Goal: Information Seeking & Learning: Stay updated

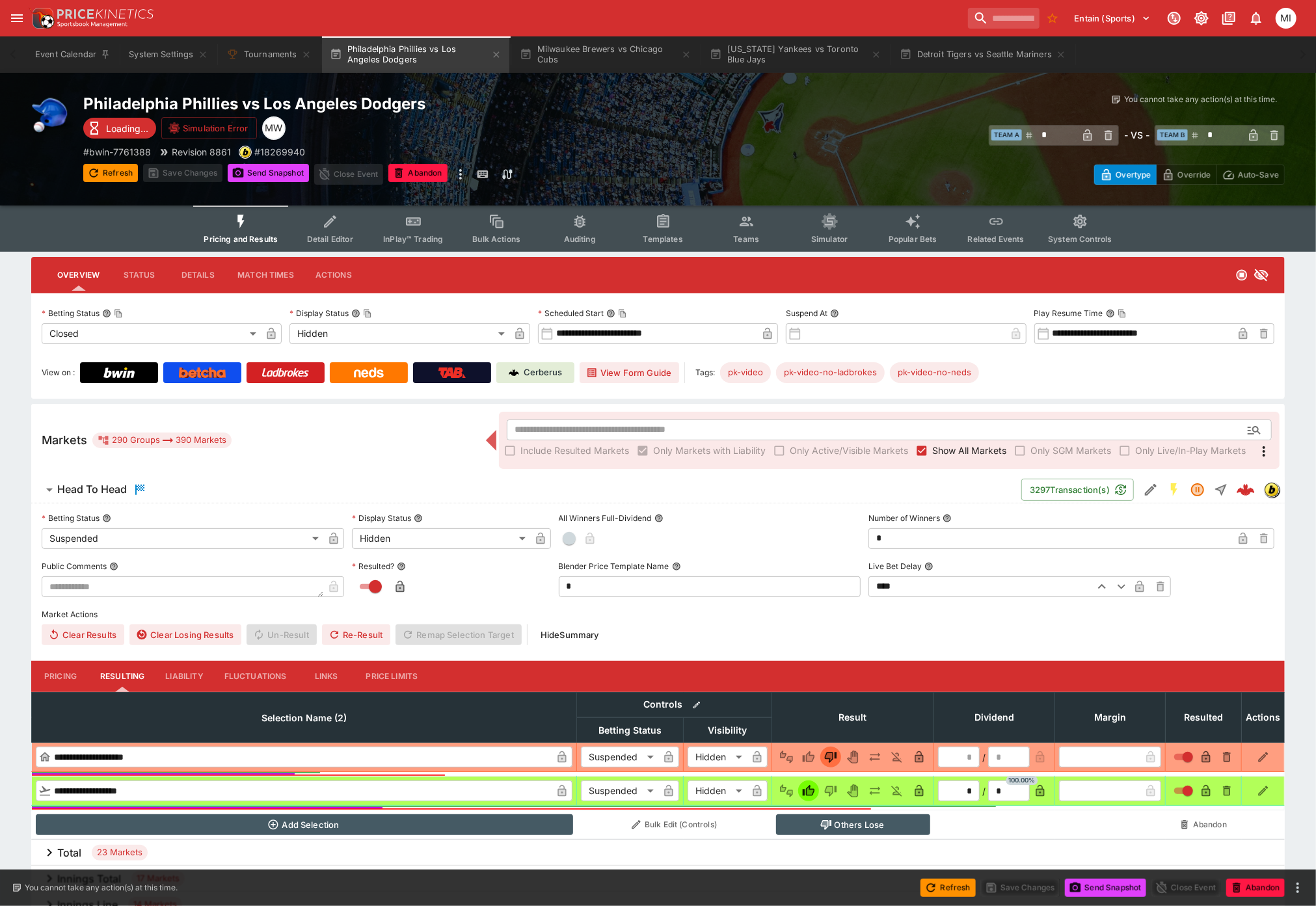
click at [976, 445] on span "Show All Markets" at bounding box center [969, 451] width 74 height 13
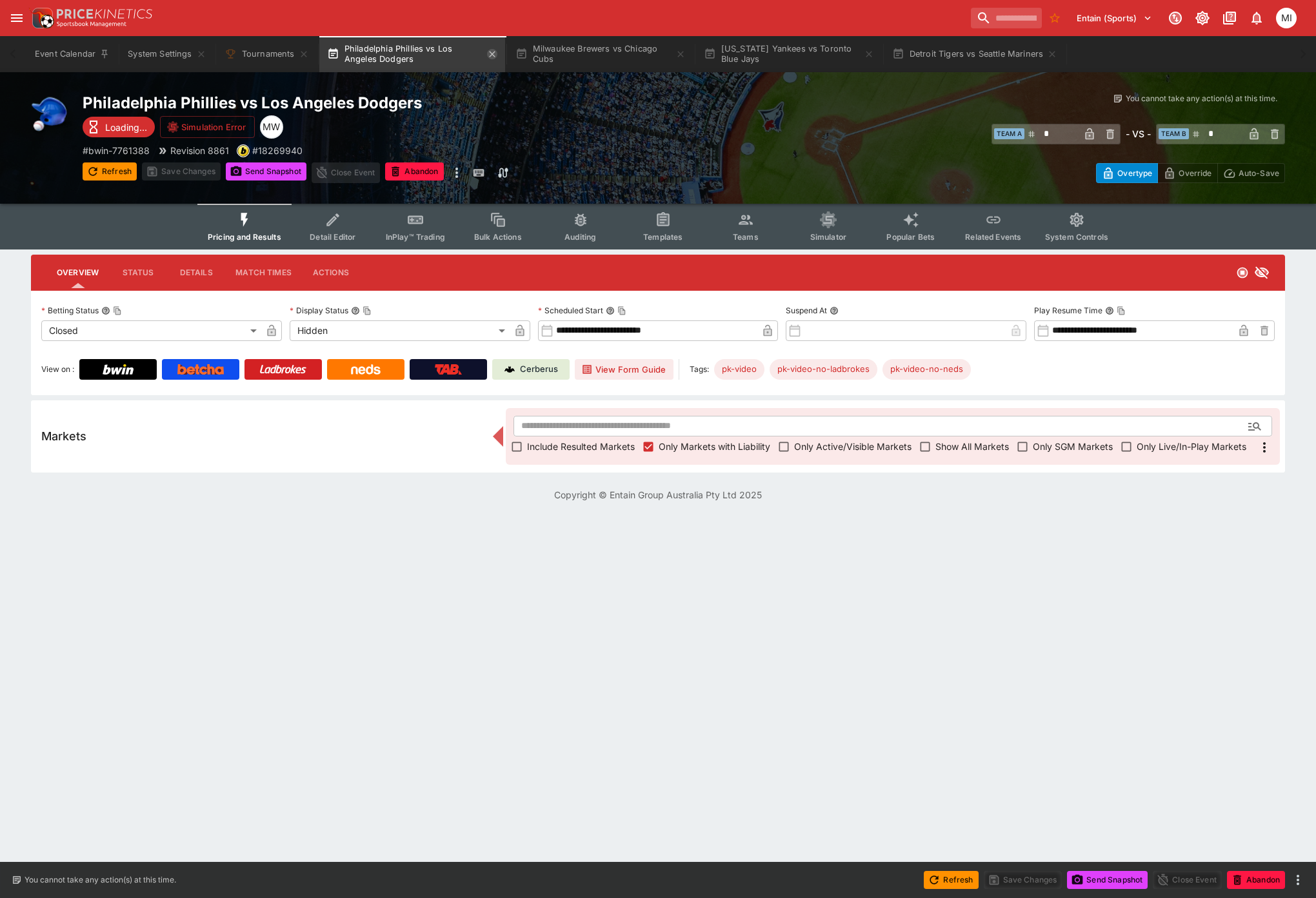
click at [494, 53] on icon "button" at bounding box center [492, 55] width 11 height 11
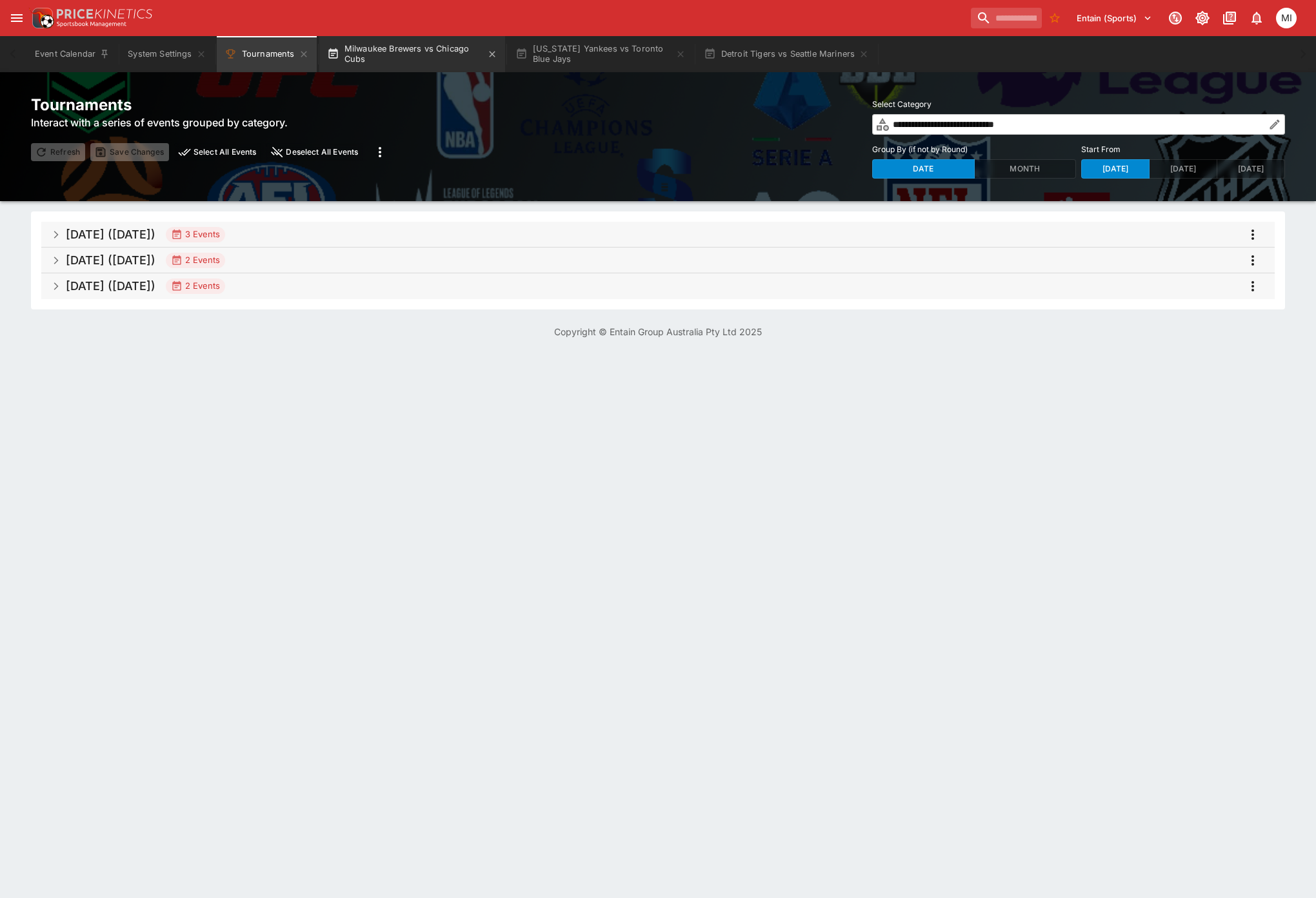
click at [419, 54] on button "Milwaukee Brewers vs Chicago Cubs" at bounding box center [412, 54] width 186 height 36
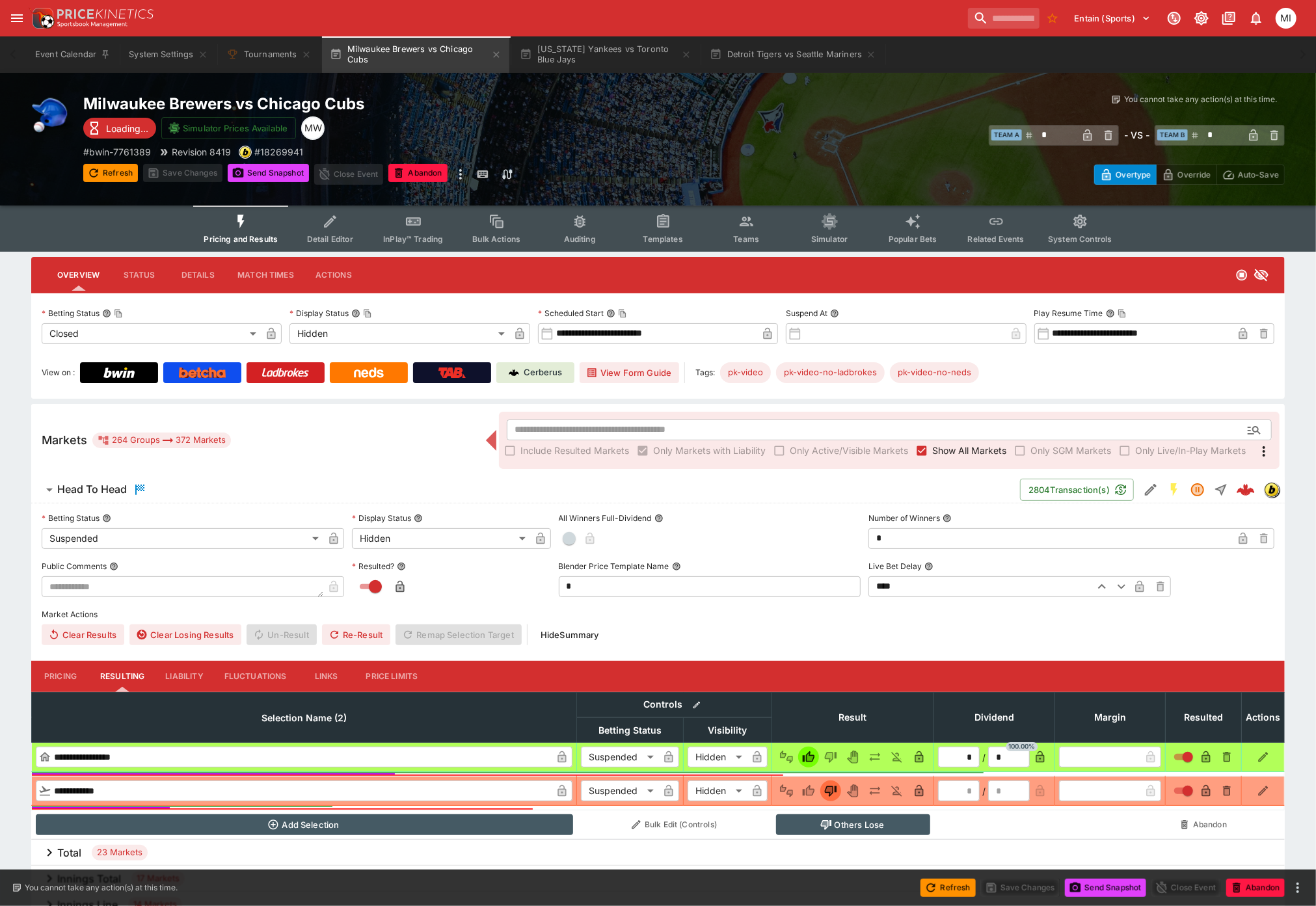
click at [951, 447] on span "Show All Markets" at bounding box center [969, 451] width 74 height 13
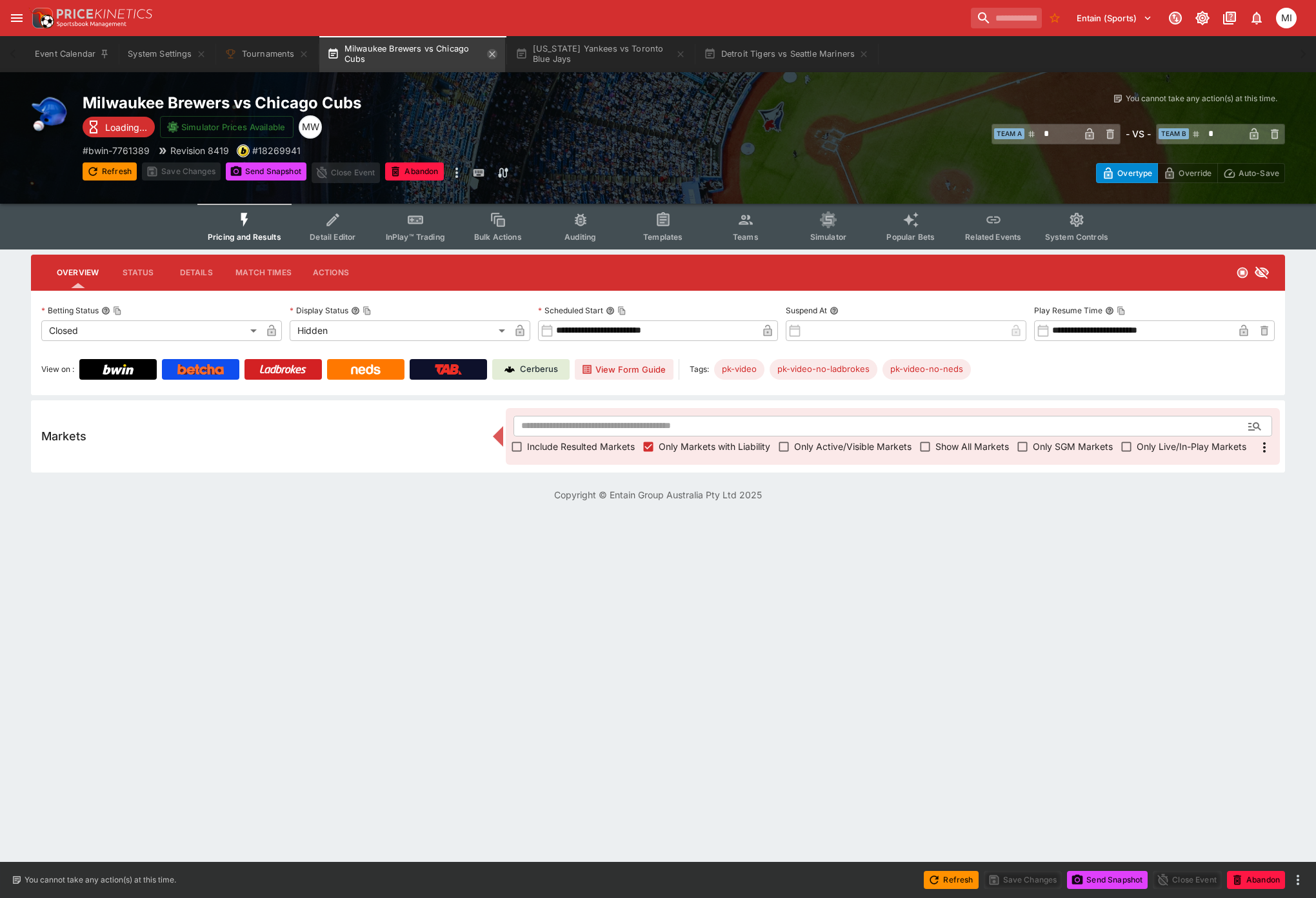
click at [494, 54] on icon "button" at bounding box center [491, 54] width 6 height 6
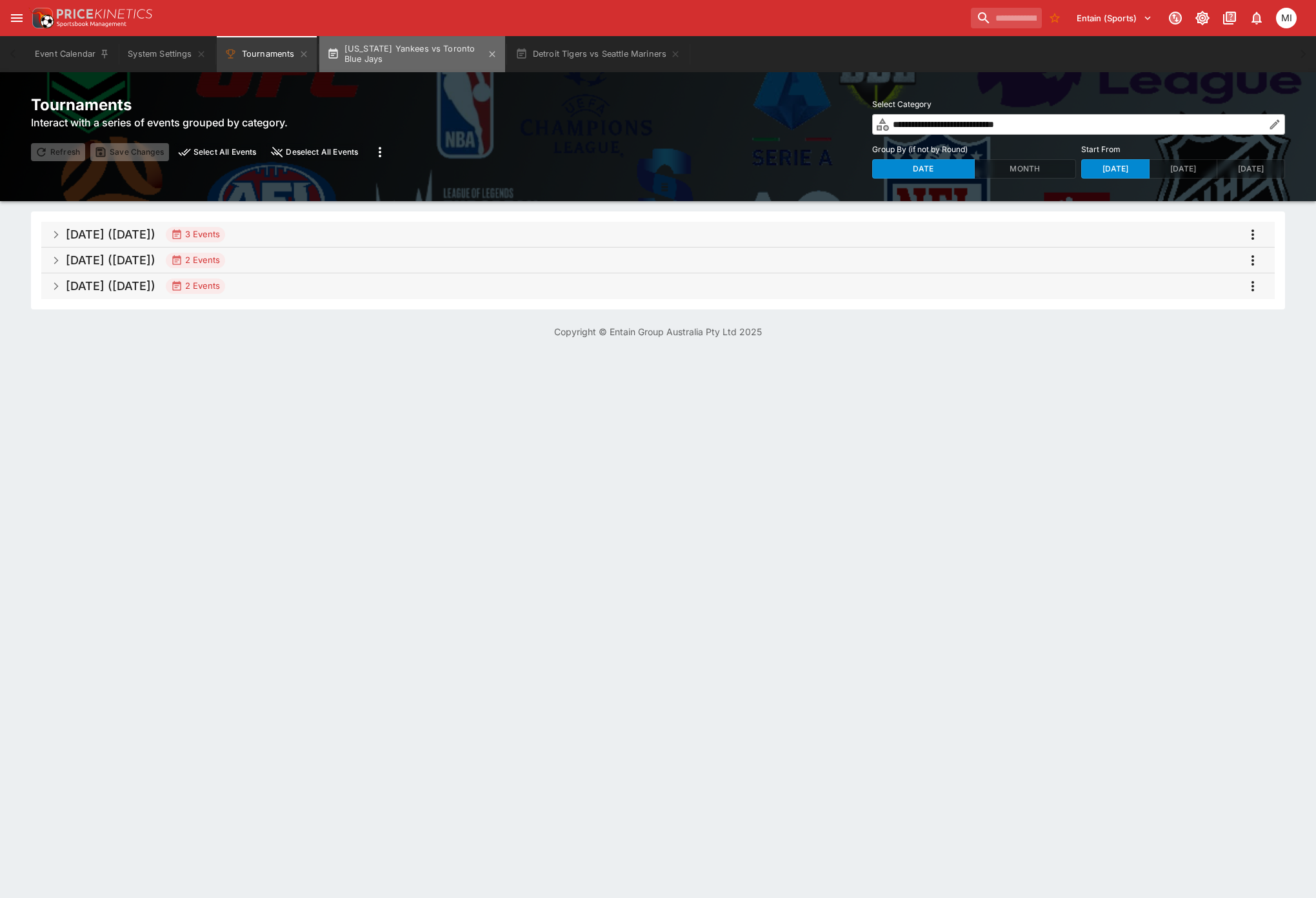
click at [440, 54] on button "[US_STATE] Yankees vs Toronto Blue Jays" at bounding box center [412, 54] width 186 height 36
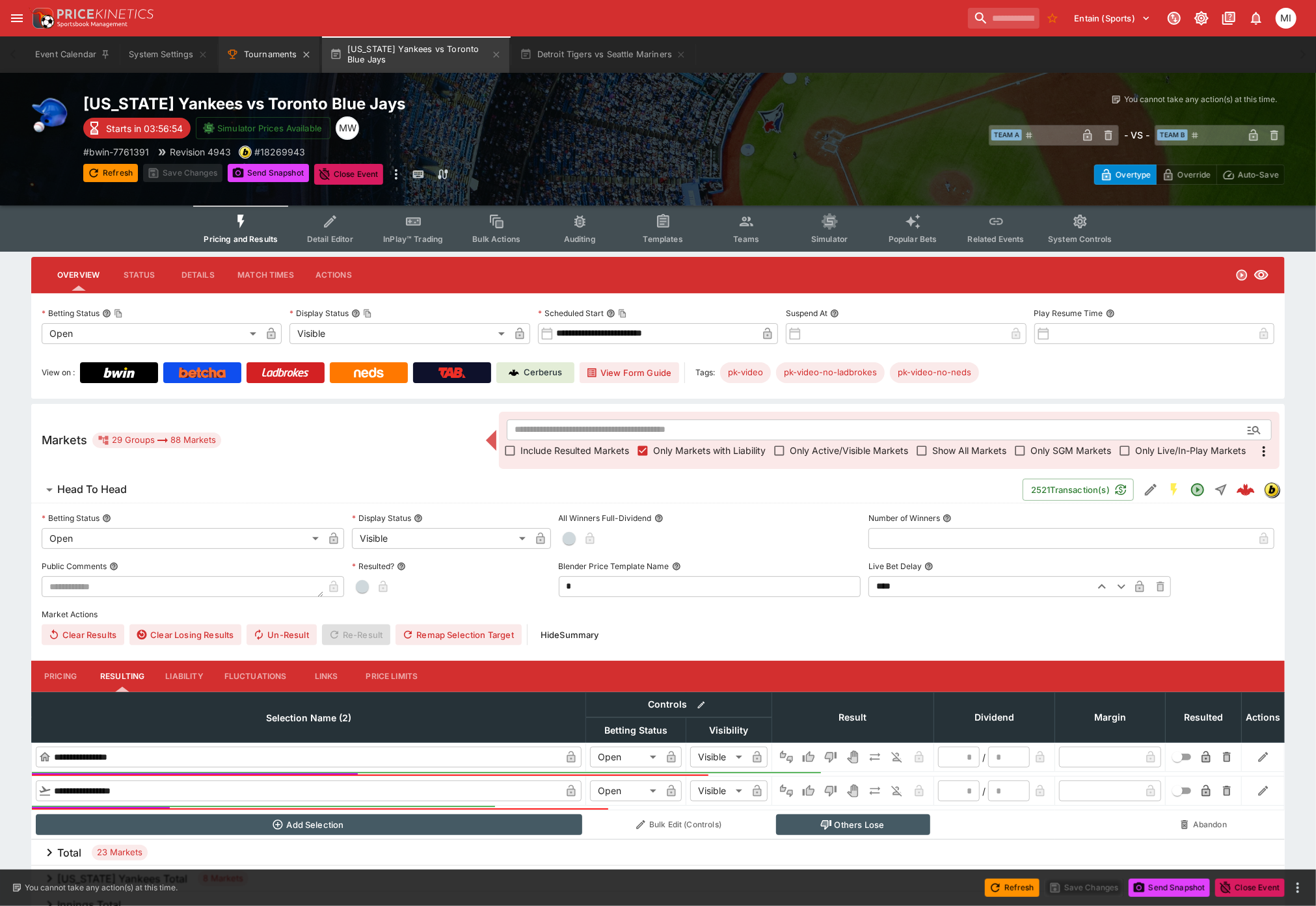
click at [258, 54] on button "Tournaments" at bounding box center [269, 54] width 101 height 36
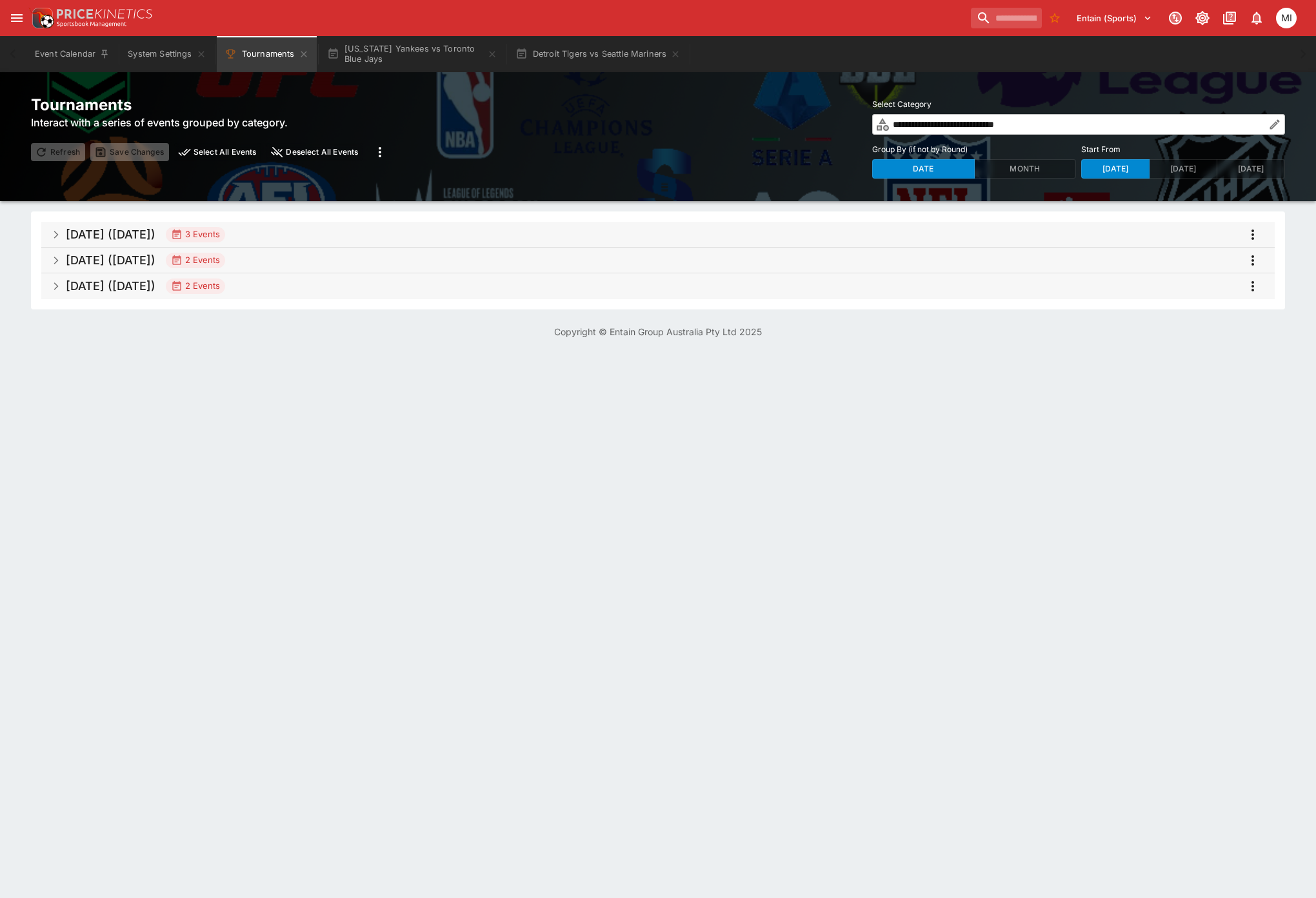
click at [156, 239] on h5 "[DATE] ([DATE])" at bounding box center [110, 234] width 90 height 15
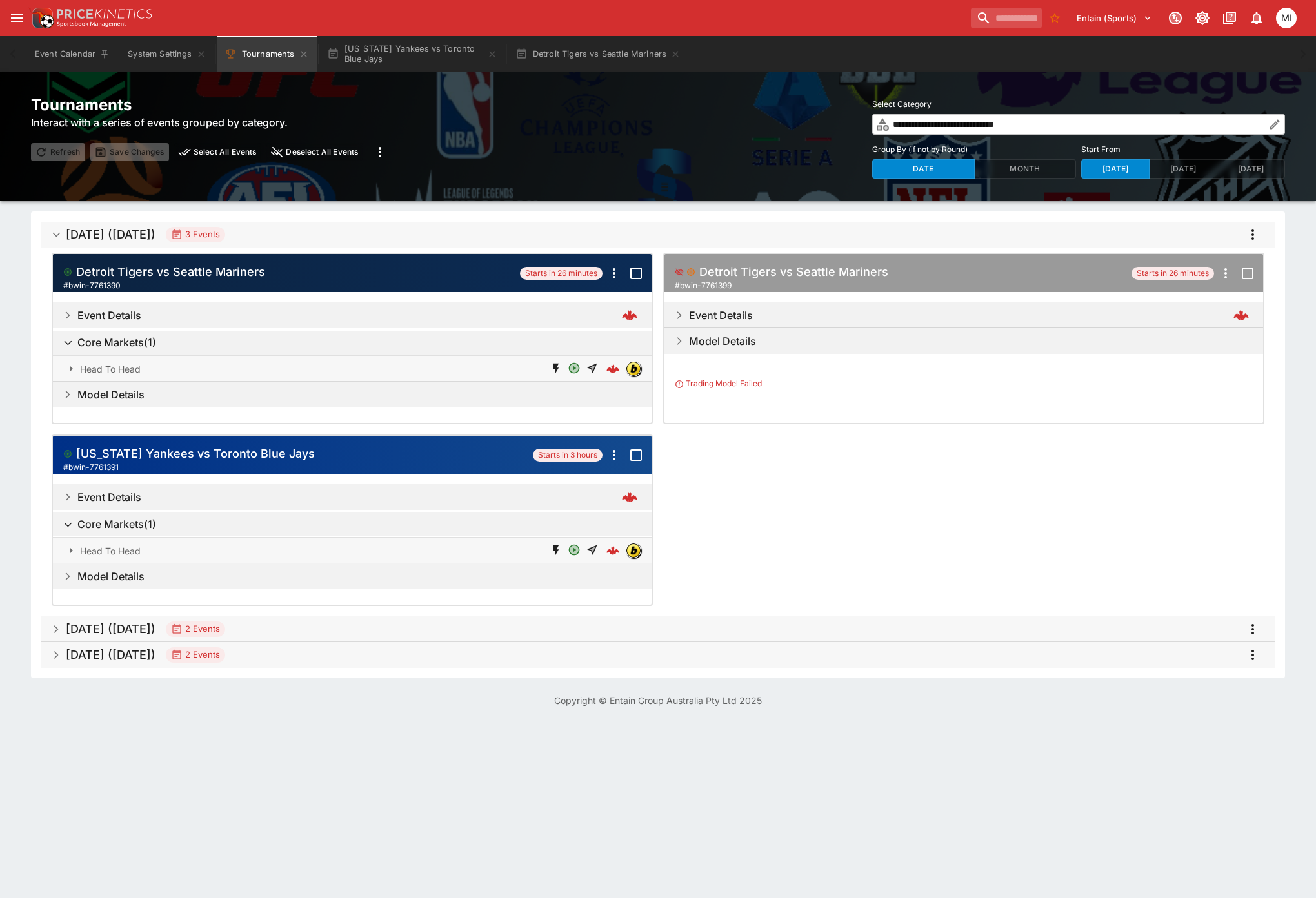
click at [156, 239] on h5 "[DATE] ([DATE])" at bounding box center [110, 234] width 90 height 15
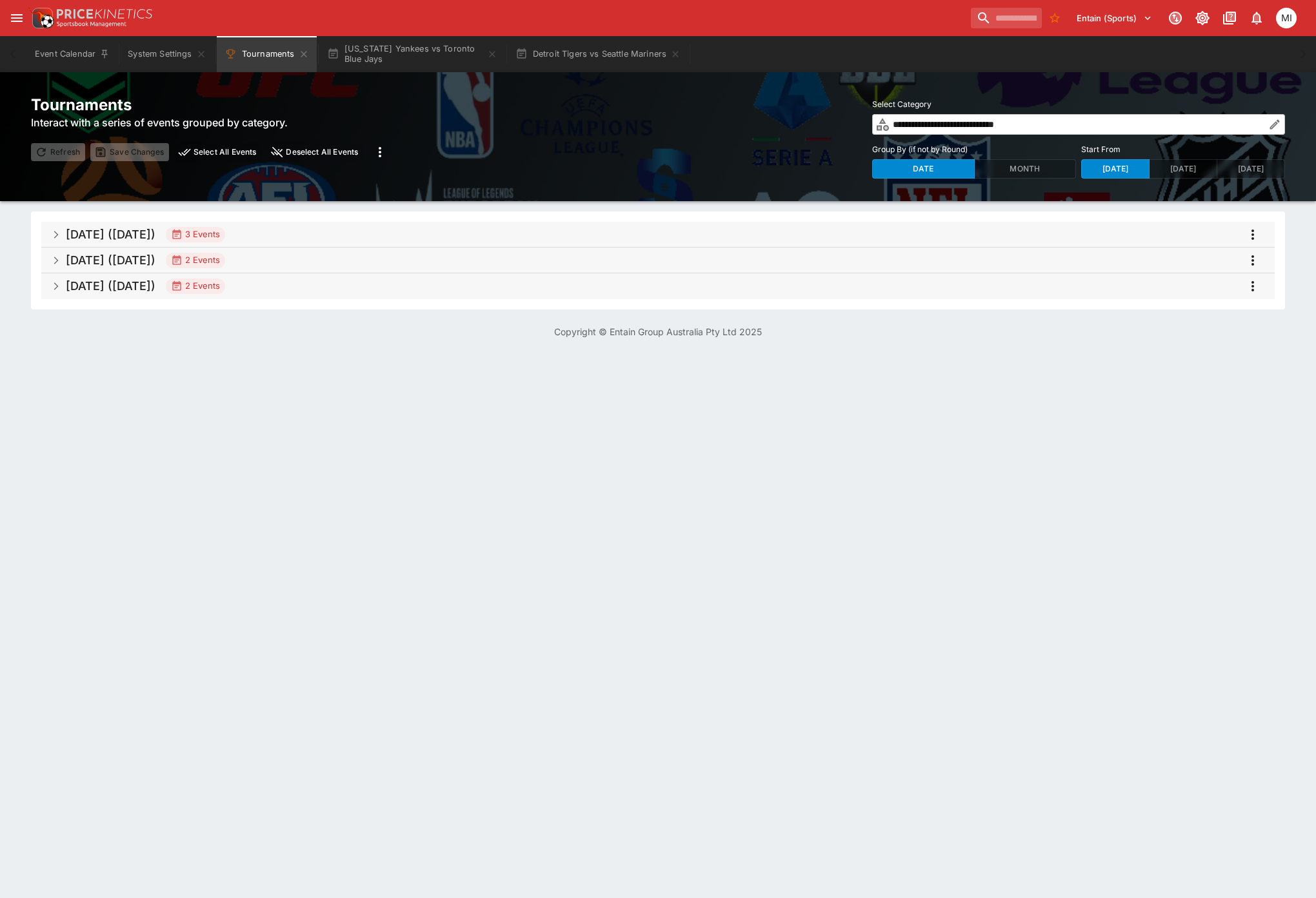
click at [156, 263] on h5 "[DATE] ([DATE])" at bounding box center [110, 260] width 90 height 15
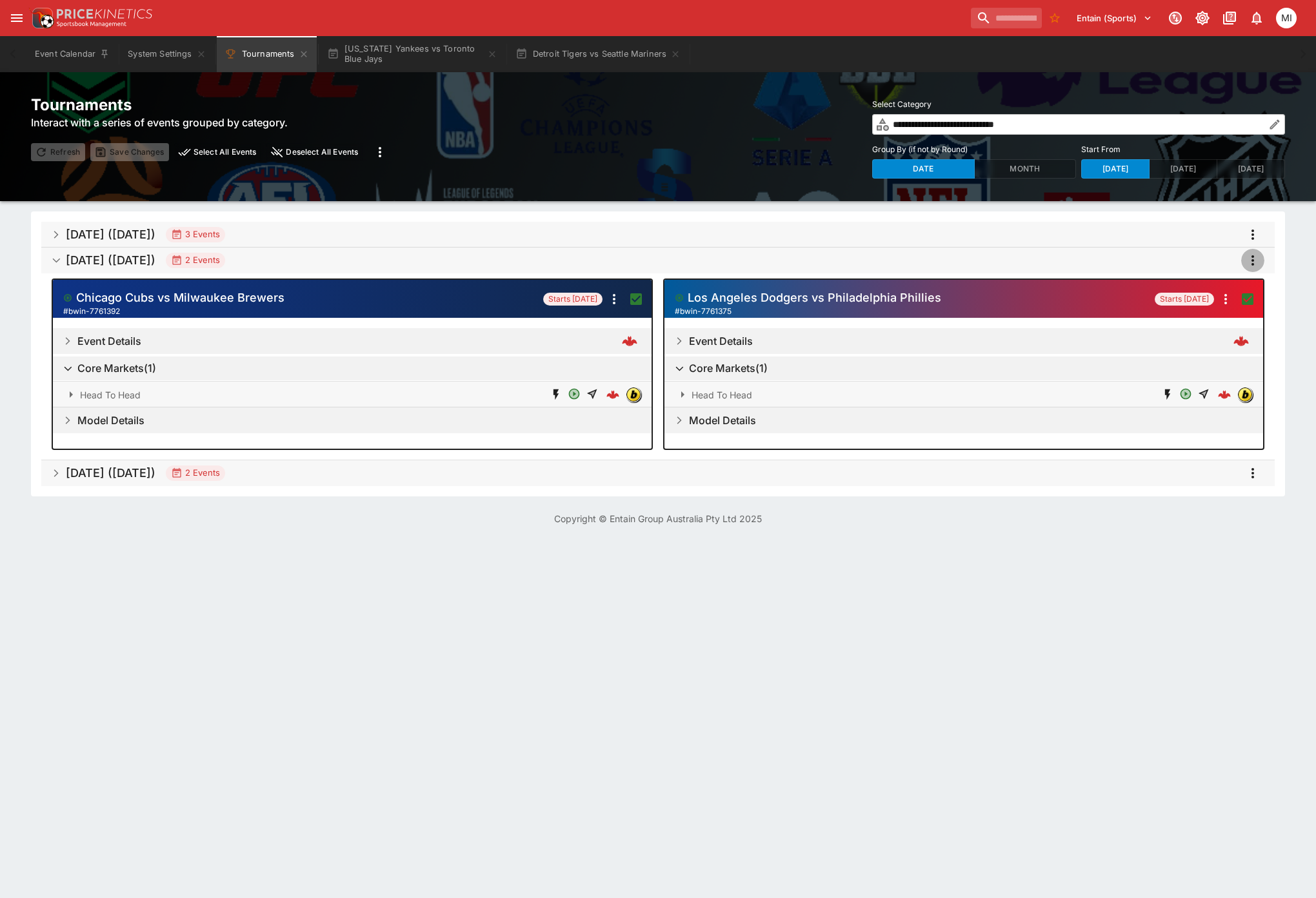
click at [1250, 263] on icon "more" at bounding box center [1252, 260] width 15 height 15
click at [1210, 384] on li "Open selected events" at bounding box center [1230, 390] width 151 height 21
